Goal: Transaction & Acquisition: Purchase product/service

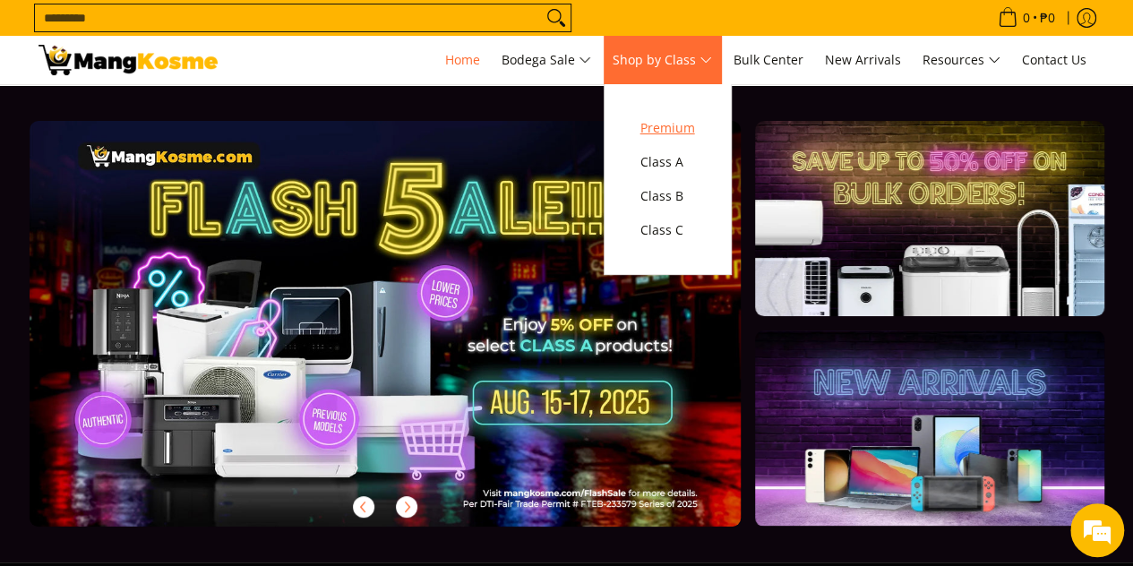
click at [662, 123] on span "Premium" at bounding box center [668, 128] width 55 height 22
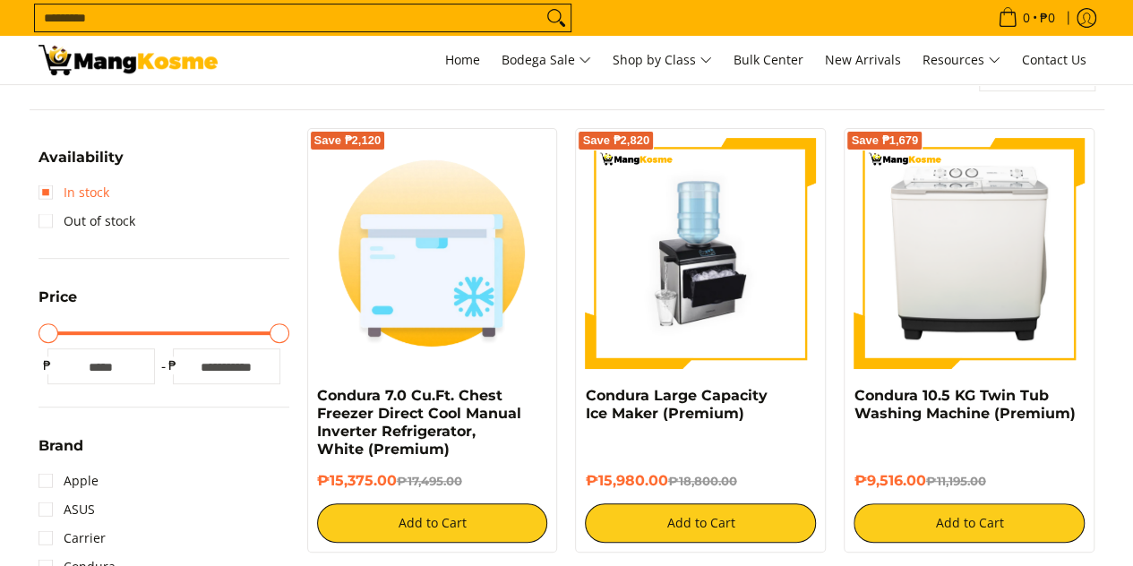
click at [83, 187] on link "In stock" at bounding box center [74, 192] width 71 height 29
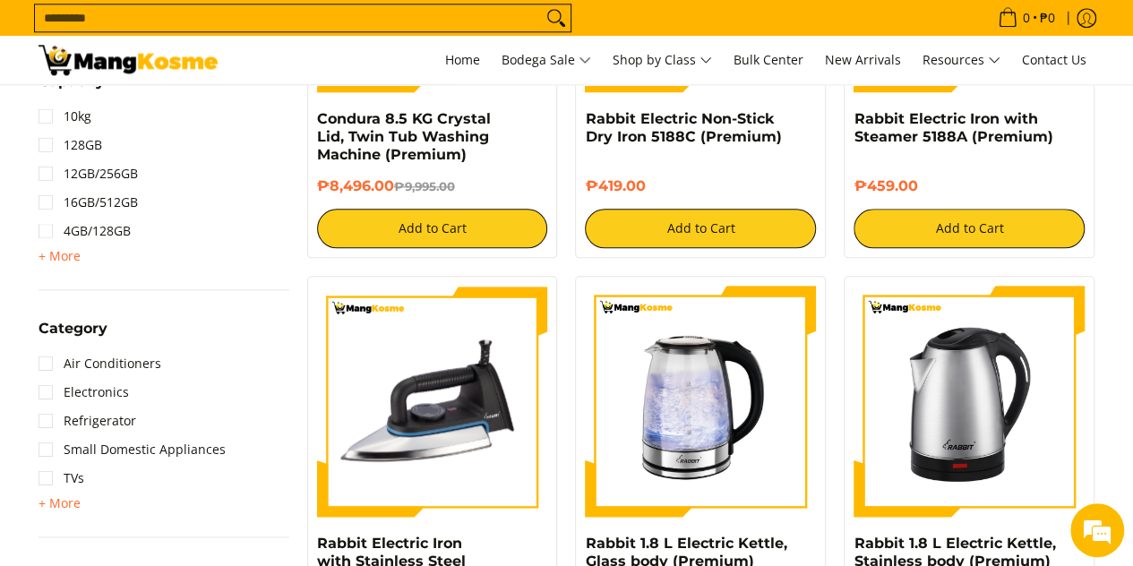
scroll to position [1044, 0]
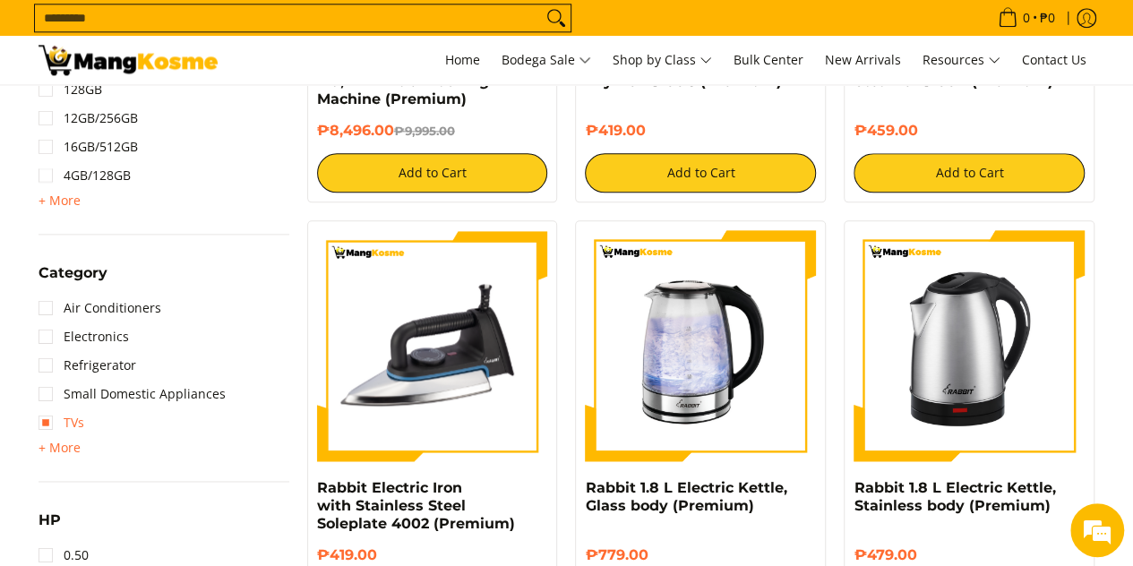
click at [61, 417] on link "TVs" at bounding box center [62, 423] width 46 height 29
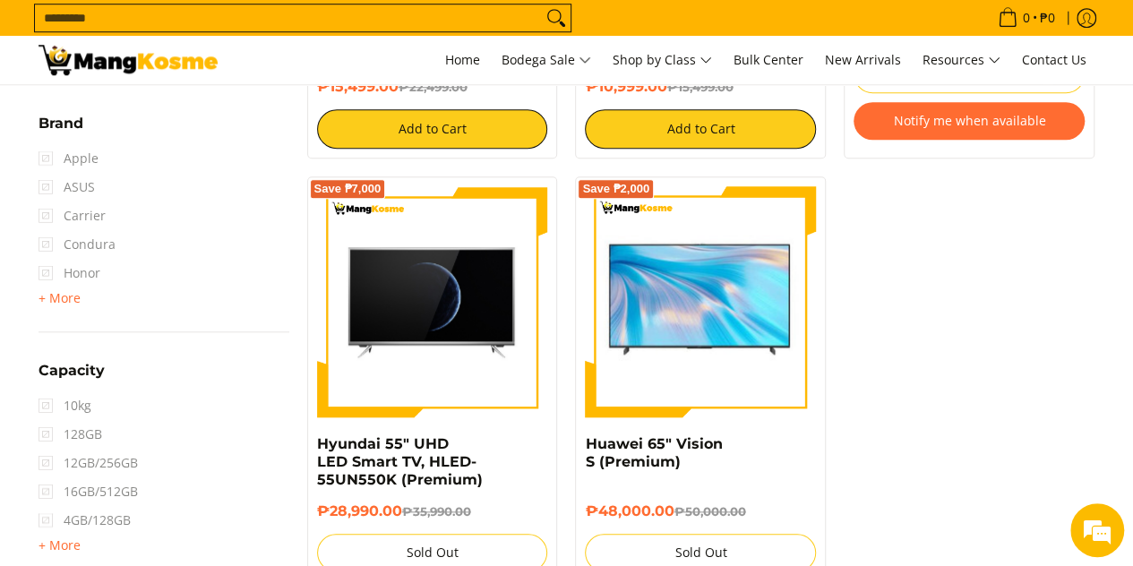
scroll to position [685, 0]
